Goal: Check status

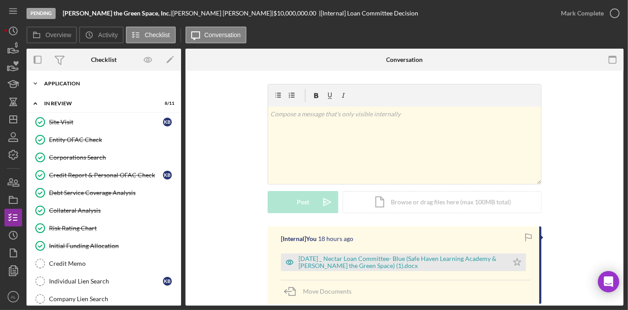
click at [65, 86] on div "Icon/Expander Application 22 / 31" at bounding box center [104, 84] width 155 height 18
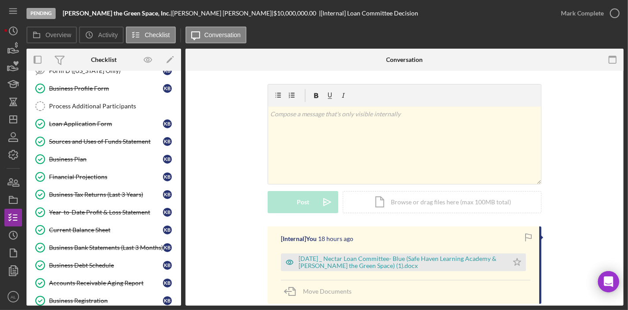
scroll to position [139, 0]
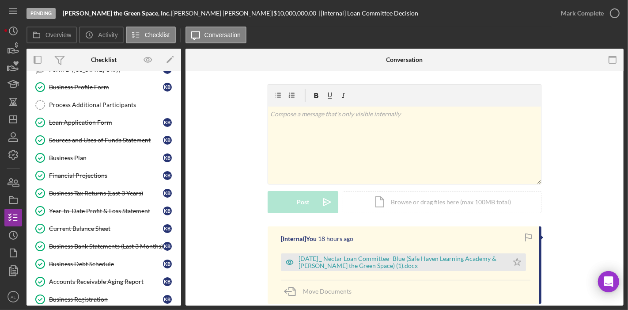
drag, startPoint x: 180, startPoint y: 124, endPoint x: 181, endPoint y: 114, distance: 9.7
click at [181, 114] on div "Icon/Expander Application 22 / 31 Populate Data from Salesforce Populate Data f…" at bounding box center [104, 188] width 155 height 235
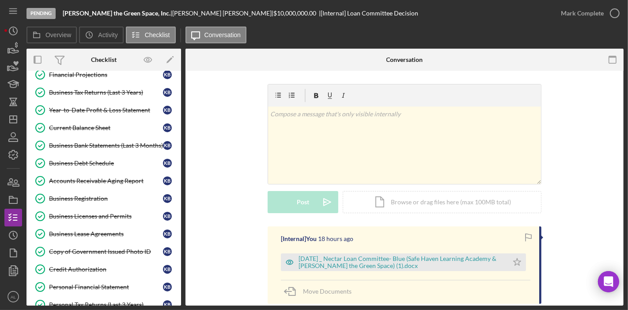
scroll to position [242, 0]
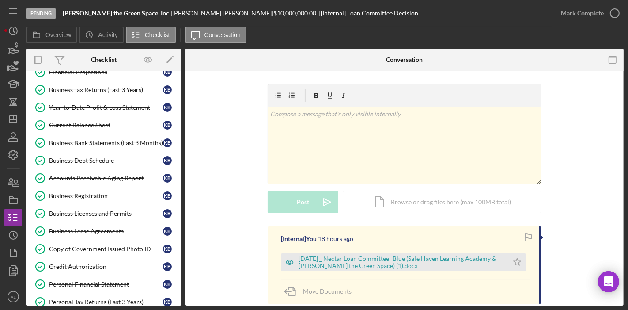
drag, startPoint x: 183, startPoint y: 137, endPoint x: 182, endPoint y: 141, distance: 4.4
click at [182, 141] on div "Overview Internal Workflow Stage Pending Icon/Dropdown Arrow Archive (can unarc…" at bounding box center [325, 177] width 597 height 257
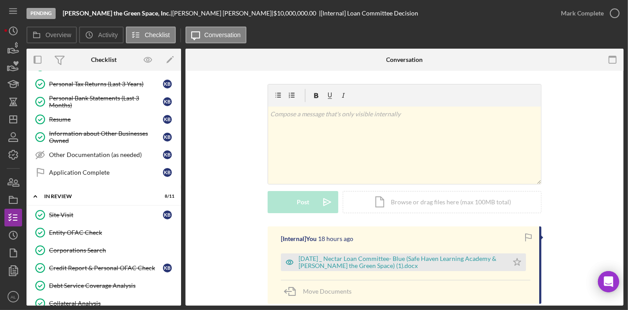
scroll to position [462, 0]
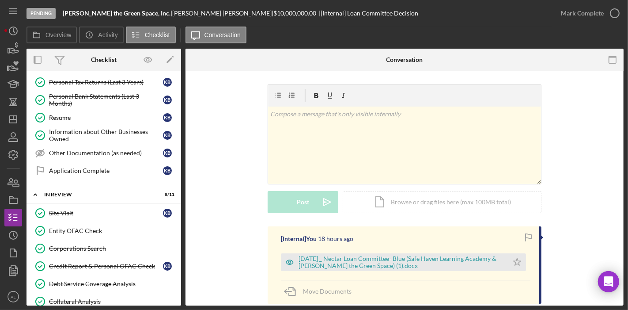
drag, startPoint x: 181, startPoint y: 197, endPoint x: 181, endPoint y: 210, distance: 13.3
click at [181, 210] on div "Overview Internal Workflow Stage Pending Icon/Dropdown Arrow Archive (can unarc…" at bounding box center [325, 177] width 597 height 257
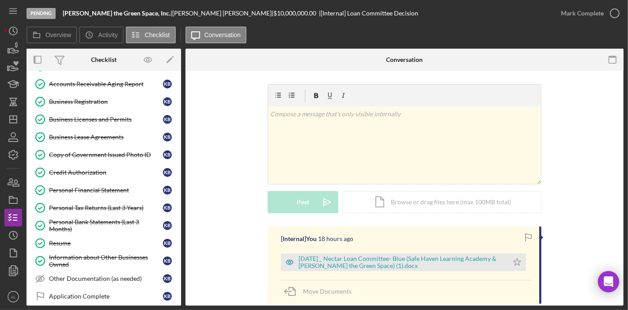
scroll to position [334, 0]
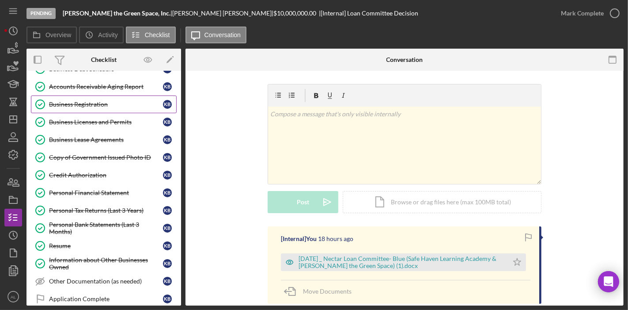
click at [84, 101] on div "Business Registration" at bounding box center [106, 104] width 114 height 7
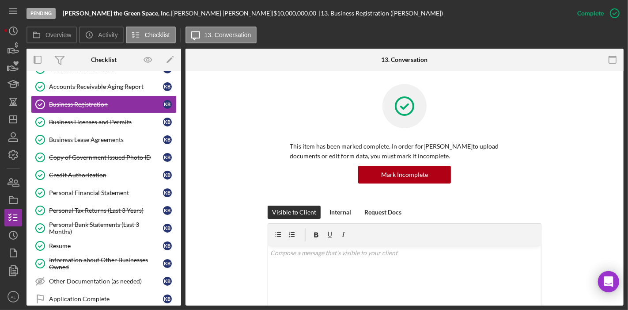
drag, startPoint x: 624, startPoint y: 126, endPoint x: 626, endPoint y: 151, distance: 25.2
click at [626, 151] on div "Pending [PERSON_NAME] the Green Space, Inc. | [PERSON_NAME] | $10,000,000.00 | …" at bounding box center [314, 155] width 628 height 310
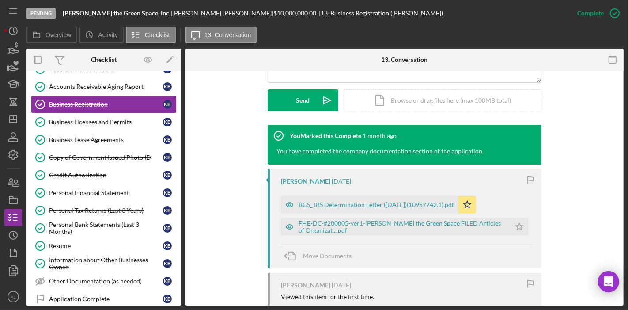
scroll to position [242, 0]
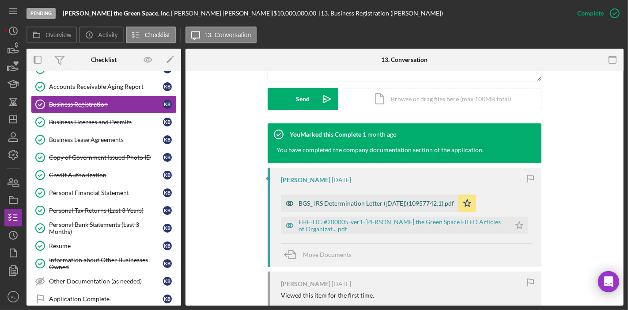
click at [393, 205] on div "BGS_ IRS Determination Letter ([DATE])(10957742.1).pdf" at bounding box center [377, 203] width 156 height 7
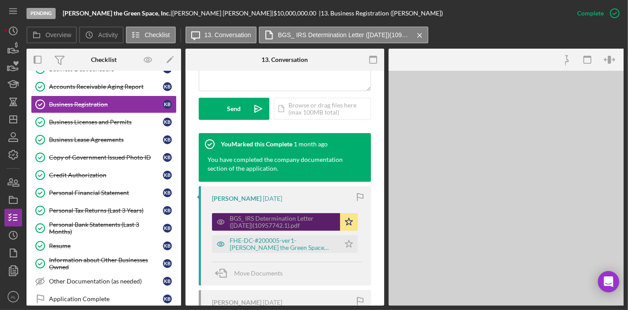
scroll to position [252, 0]
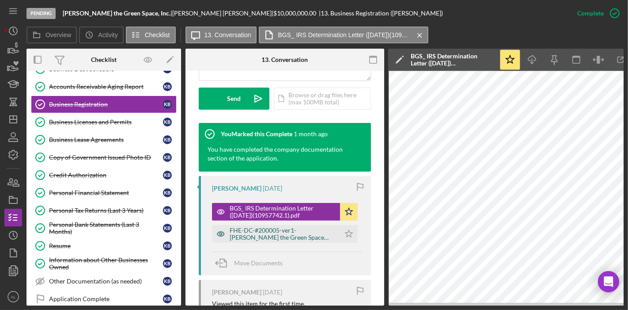
click at [317, 232] on div "FHE-DC-#200005-ver1-[PERSON_NAME] the Green Space FILED Articles of Organizat..…" at bounding box center [283, 234] width 106 height 14
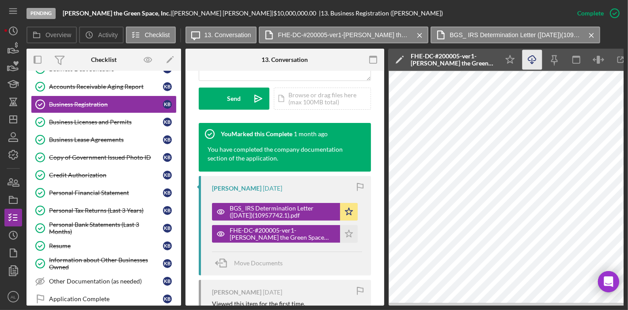
click at [532, 60] on icon "Icon/Download" at bounding box center [533, 60] width 20 height 20
